Goal: Information Seeking & Learning: Learn about a topic

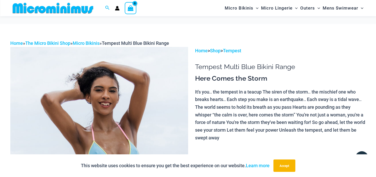
scroll to position [431, 0]
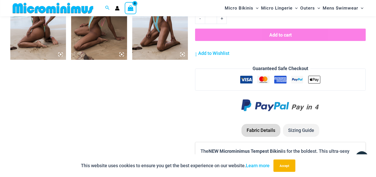
click at [186, 115] on section "Keep Shopping Tempest Tempest Multi Blue Bikini Pack" at bounding box center [187, 1] width 355 height 771
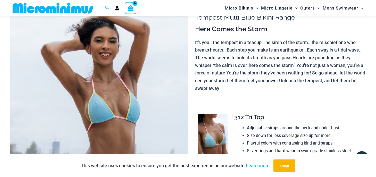
scroll to position [0, 0]
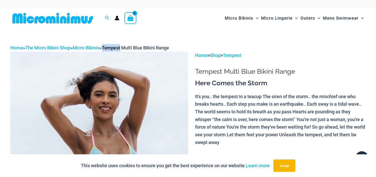
drag, startPoint x: 109, startPoint y: 47, endPoint x: 127, endPoint y: 50, distance: 18.0
click at [127, 50] on span "Tempest Multi Blue Bikini Range" at bounding box center [135, 47] width 67 height 5
copy span "Tempest"
click at [110, 19] on div "Search for: Search Search" at bounding box center [107, 18] width 10 height 6
click at [108, 19] on icon "Search icon link" at bounding box center [107, 18] width 4 height 5
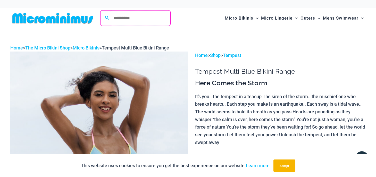
paste input "*******"
type input "*******"
click button "Search" at bounding box center [0, 0] width 0 height 0
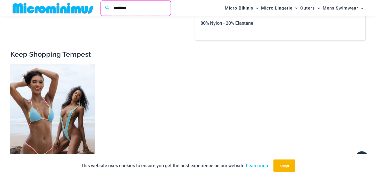
scroll to position [704, 0]
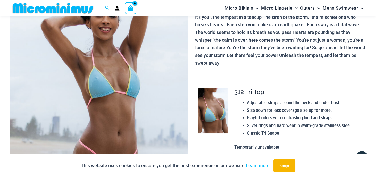
scroll to position [77, 0]
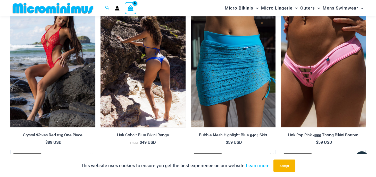
scroll to position [731, 0]
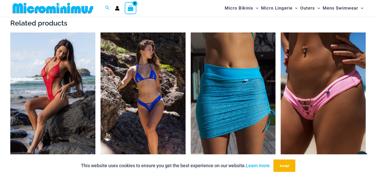
click at [28, 166] on div "This website uses cookies to ensure you get the best experience on our website.…" at bounding box center [188, 165] width 376 height 23
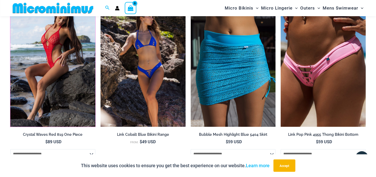
scroll to position [758, 0]
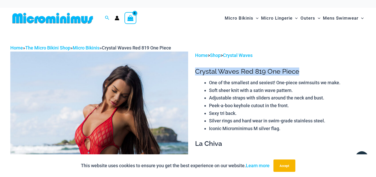
click at [198, 72] on h1 "Crystal Waves Red 819 One Piece" at bounding box center [280, 71] width 170 height 8
drag, startPoint x: 196, startPoint y: 72, endPoint x: 251, endPoint y: 72, distance: 54.8
click at [251, 72] on h1 "Crystal Waves Red 819 One Piece" at bounding box center [280, 71] width 170 height 8
copy h1 "Crystal Waves Red"
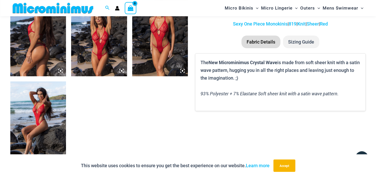
scroll to position [295, 0]
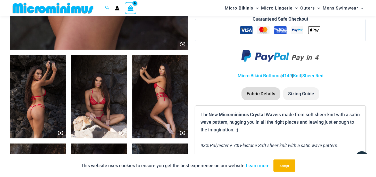
scroll to position [377, 0]
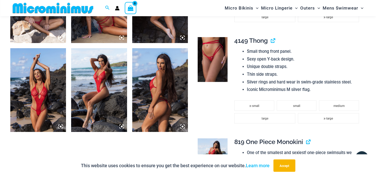
scroll to position [404, 0]
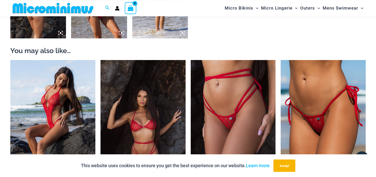
scroll to position [431, 0]
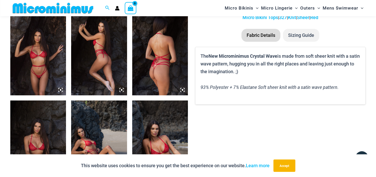
scroll to position [322, 0]
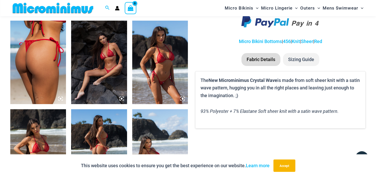
scroll to position [268, 0]
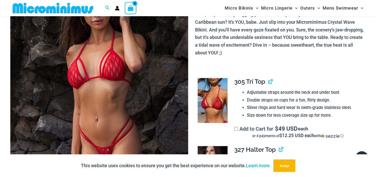
scroll to position [77, 0]
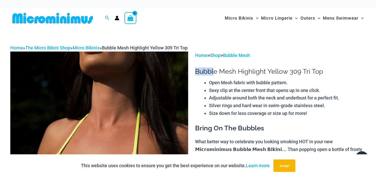
drag, startPoint x: 196, startPoint y: 71, endPoint x: 214, endPoint y: 72, distance: 17.5
click at [214, 72] on h1 "Bubble Mesh Highlight Yellow 309 Tri Top" at bounding box center [280, 71] width 170 height 8
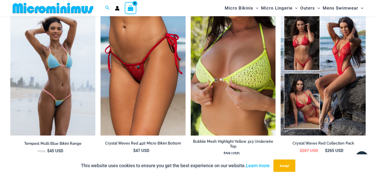
scroll to position [1031, 0]
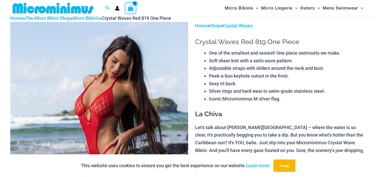
scroll to position [25, 0]
drag, startPoint x: 195, startPoint y: 41, endPoint x: 238, endPoint y: 40, distance: 43.0
click at [238, 40] on h1 "Crystal Waves Red 819 One Piece" at bounding box center [280, 42] width 170 height 8
copy h1 "Crystal Waves"
click at [105, 5] on span "Search icon link" at bounding box center [107, 8] width 5 height 6
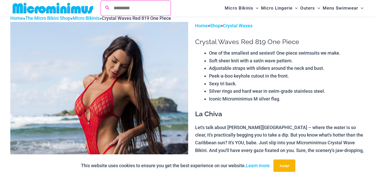
paste input "**********"
type input "**********"
click button "Search" at bounding box center [0, 0] width 0 height 0
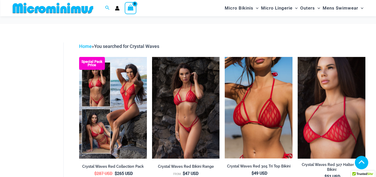
scroll to position [218, 0]
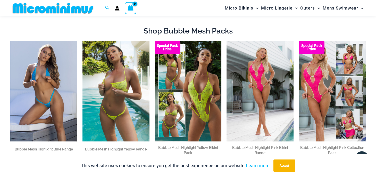
scroll to position [11, 0]
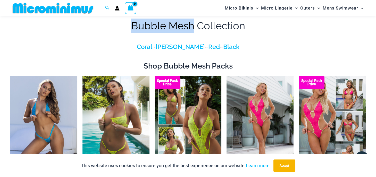
drag, startPoint x: 133, startPoint y: 24, endPoint x: 191, endPoint y: 24, distance: 58.5
click at [191, 24] on h1 "Bubble Mesh Collection" at bounding box center [187, 26] width 355 height 14
copy h1 "Bubble Mesh"
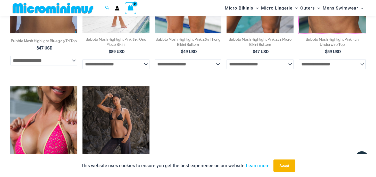
scroll to position [637, 0]
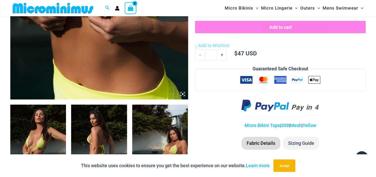
scroll to position [213, 0]
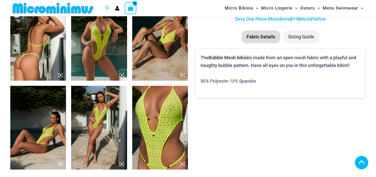
scroll to position [295, 0]
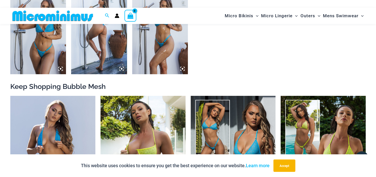
scroll to position [431, 0]
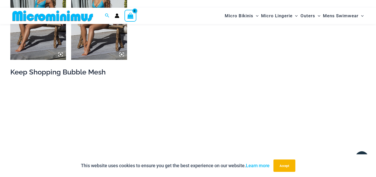
scroll to position [513, 0]
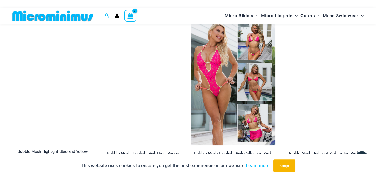
scroll to position [676, 0]
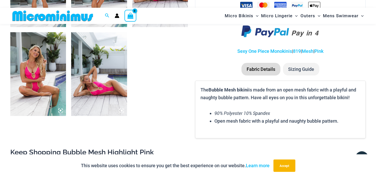
scroll to position [404, 0]
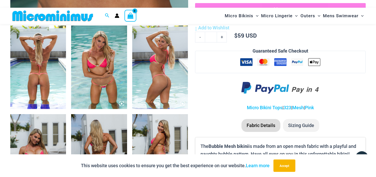
scroll to position [322, 0]
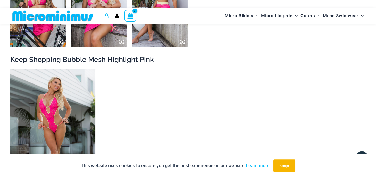
scroll to position [540, 0]
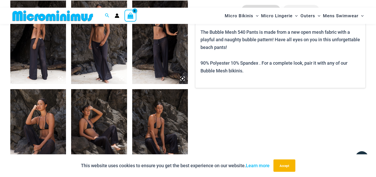
scroll to position [322, 0]
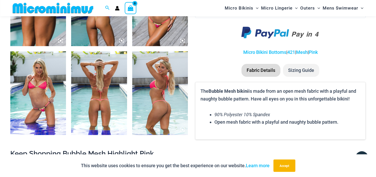
scroll to position [349, 0]
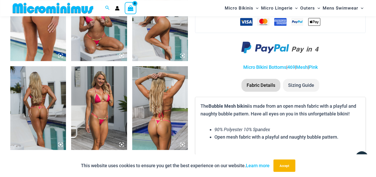
scroll to position [377, 0]
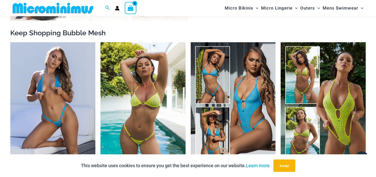
scroll to position [540, 0]
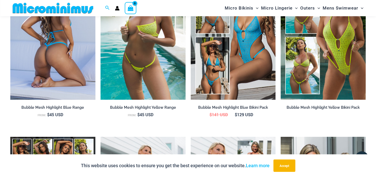
click at [53, 43] on img at bounding box center [52, 35] width 85 height 127
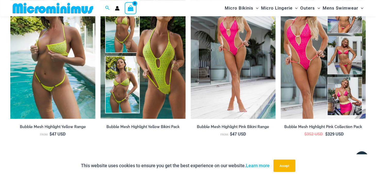
scroll to position [622, 0]
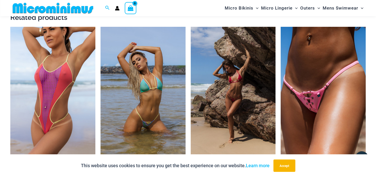
scroll to position [486, 0]
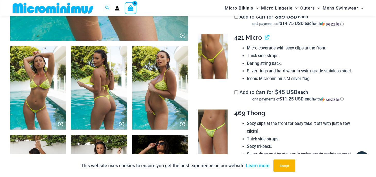
scroll to position [272, 0]
